Goal: Information Seeking & Learning: Learn about a topic

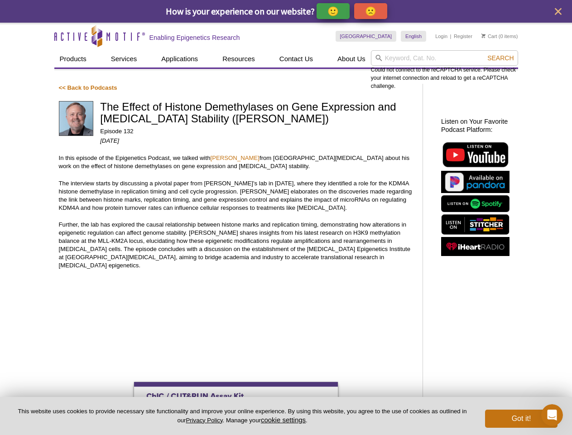
click at [334, 11] on p "🙂" at bounding box center [332, 10] width 11 height 11
click at [372, 11] on p "🙁" at bounding box center [370, 10] width 11 height 11
click at [558, 11] on icon "close" at bounding box center [558, 11] width 7 height 7
click at [444, 58] on input "search" at bounding box center [444, 57] width 147 height 15
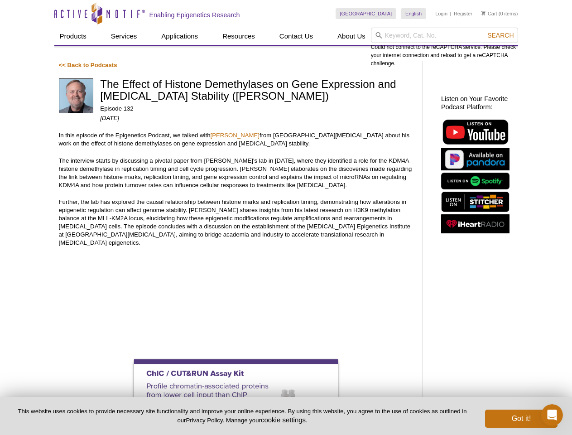
click at [500, 58] on div "Could not connect to the reCAPTCHA service. Please check your internet connecti…" at bounding box center [444, 48] width 147 height 40
click at [285, 419] on button "cookie settings" at bounding box center [283, 420] width 45 height 8
click at [0, 0] on div "Close Cookie Settings This website uses cookies to improve your experience whil…" at bounding box center [0, 0] width 0 height 0
click at [552, 415] on icon "Open Intercom Messenger" at bounding box center [552, 415] width 15 height 15
